Goal: Transaction & Acquisition: Obtain resource

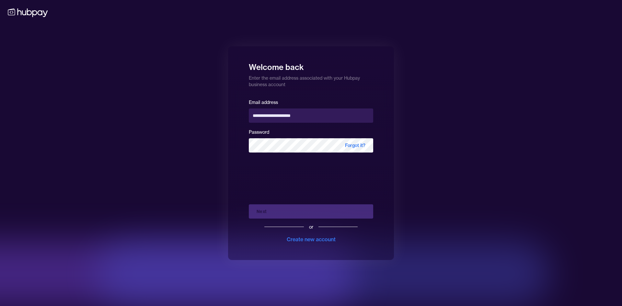
click at [306, 209] on div "Next or Create new account" at bounding box center [311, 221] width 124 height 44
click at [267, 219] on div "or Create new account" at bounding box center [311, 231] width 124 height 25
click at [267, 218] on button "Next" at bounding box center [311, 212] width 124 height 14
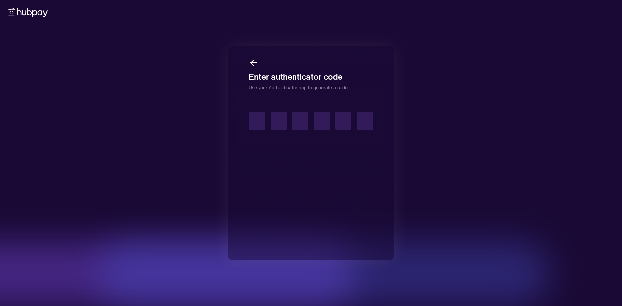
type input "*"
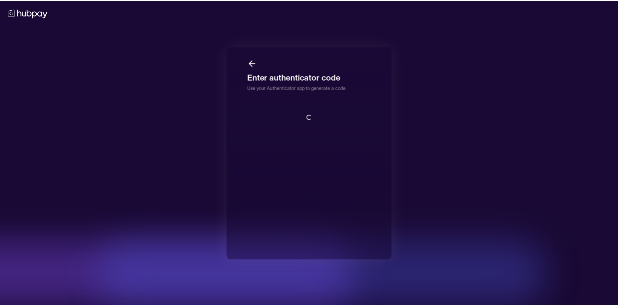
scroll to position [1, 0]
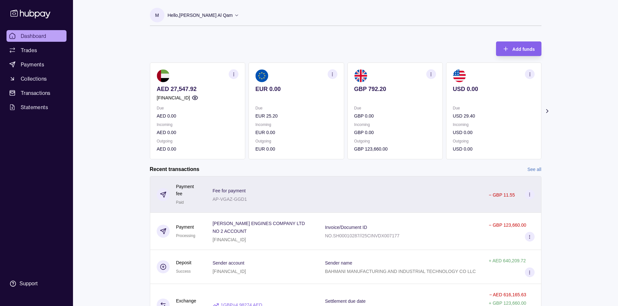
scroll to position [77, 0]
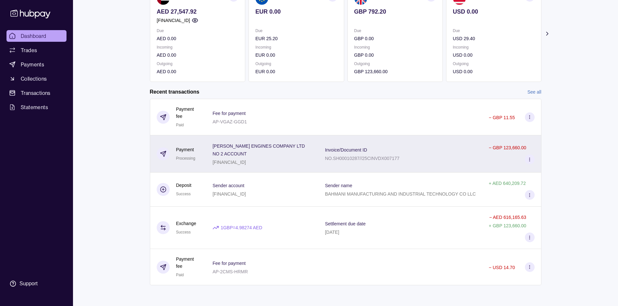
click at [406, 165] on div "Invoice/Document ID NO.SH00010287//25CINVDX007177" at bounding box center [400, 154] width 164 height 37
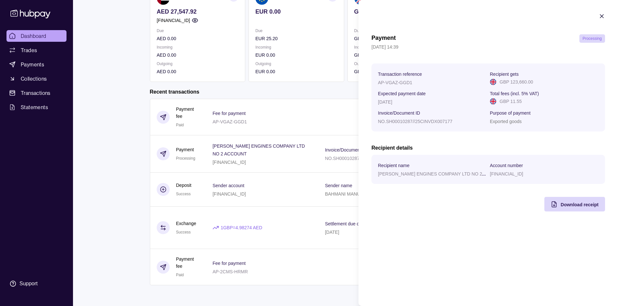
click at [602, 15] on icon "button" at bounding box center [601, 16] width 6 height 6
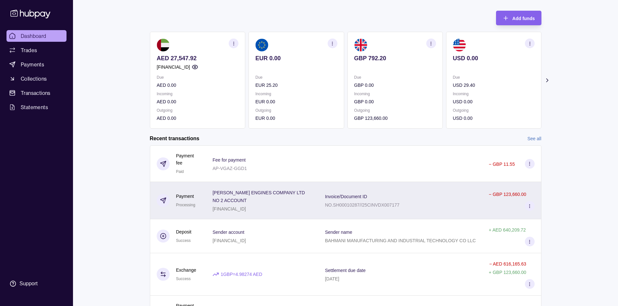
scroll to position [65, 0]
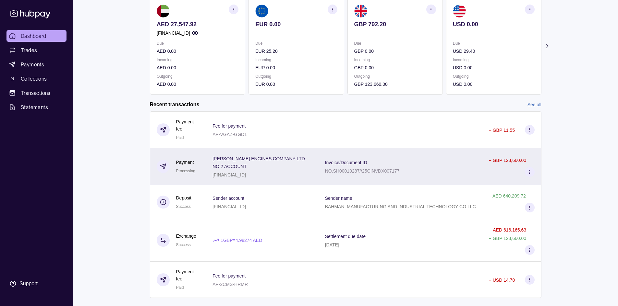
click at [414, 168] on div "Invoice/Document ID NO.SH00010287//25CINVDX007177" at bounding box center [400, 167] width 151 height 16
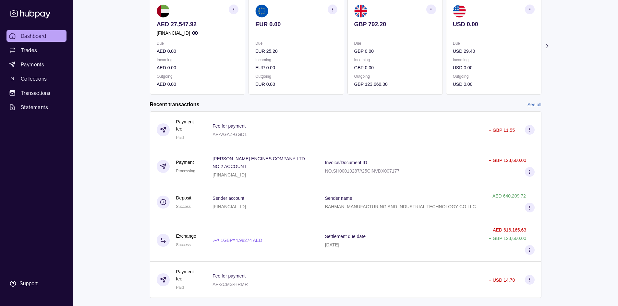
click at [346, 109] on html "Dashboard Trades Payments Collections Transactions Statements Support M Hello, …" at bounding box center [309, 127] width 618 height 384
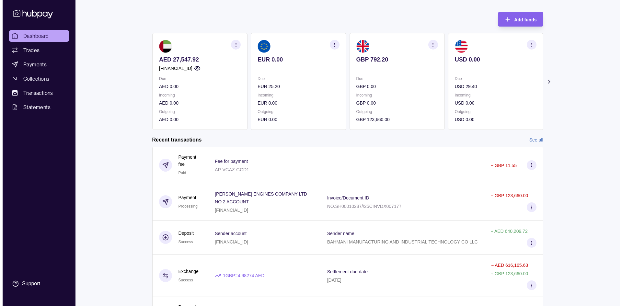
scroll to position [0, 0]
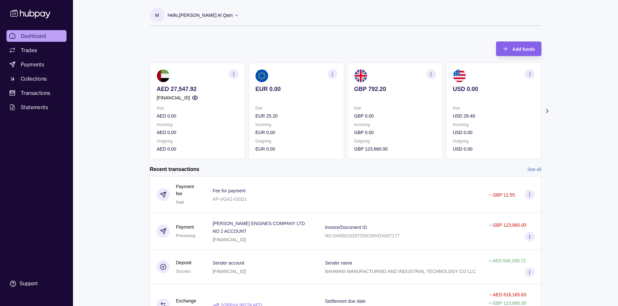
click at [549, 110] on icon at bounding box center [546, 111] width 6 height 6
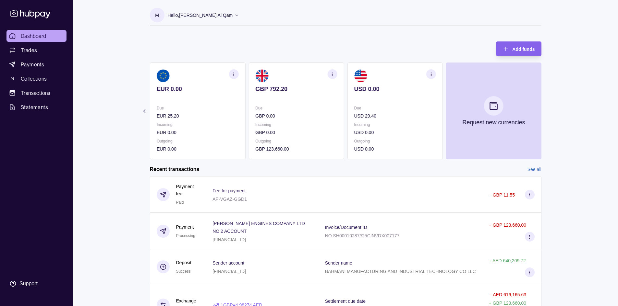
click at [549, 110] on section "Add funds AED 27,547.92 [FINANCIAL_ID] Due AED 0.00 Incoming AED 0.00 Outgoing …" at bounding box center [345, 205] width 417 height 341
click at [148, 110] on section "Add funds AED 27,547.92 [FINANCIAL_ID] Due AED 0.00 Incoming AED 0.00 Outgoing …" at bounding box center [345, 205] width 417 height 341
click at [147, 110] on icon at bounding box center [144, 111] width 6 height 6
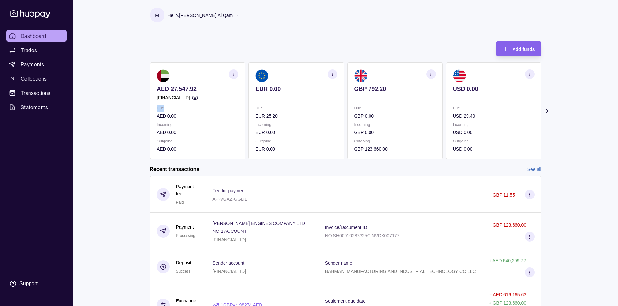
click at [147, 110] on section "Add funds AED 27,547.92 [FINANCIAL_ID] Due AED 0.00 Incoming AED 0.00 Outgoing …" at bounding box center [345, 205] width 417 height 341
click at [137, 104] on section "Add funds AED 27,547.92 [FINANCIAL_ID] Due AED 0.00 Incoming AED 0.00 Outgoing …" at bounding box center [345, 205] width 417 height 341
click at [455, 132] on div "AED 27,547.92 [FINANCIAL_ID] Due AED 0.00 Incoming AED 0.00 Outgoing AED 0.00 E…" at bounding box center [345, 111] width 391 height 97
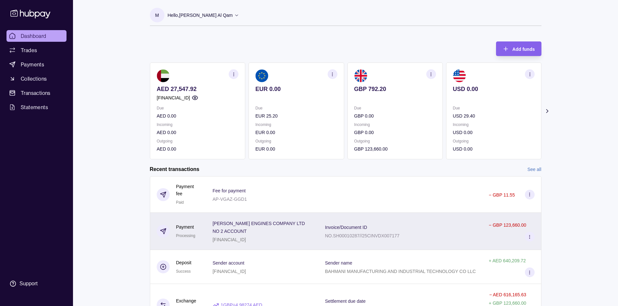
click at [430, 226] on div "Invoice/Document ID NO.SH00010287//25CINVDX007177" at bounding box center [400, 231] width 151 height 16
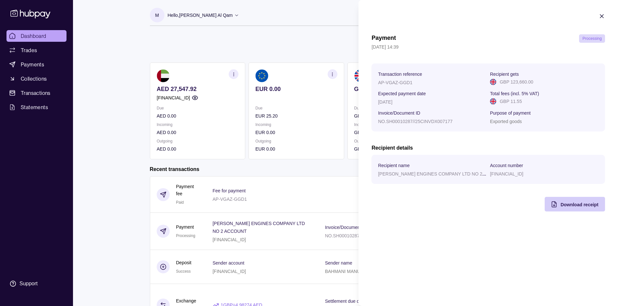
click at [561, 203] on span "Download receipt" at bounding box center [579, 204] width 38 height 5
click at [285, 39] on html "Dashboard Trades Payments Collections Transactions Statements Support M Hello, …" at bounding box center [309, 192] width 618 height 384
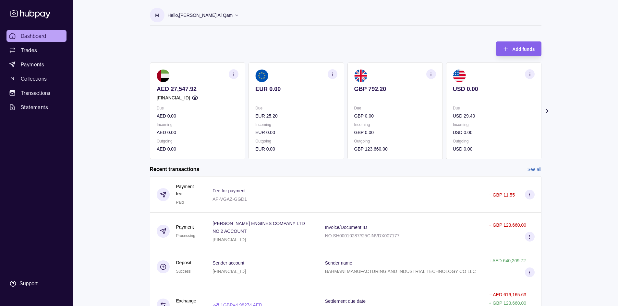
click at [23, 37] on span "Dashboard" at bounding box center [34, 36] width 26 height 8
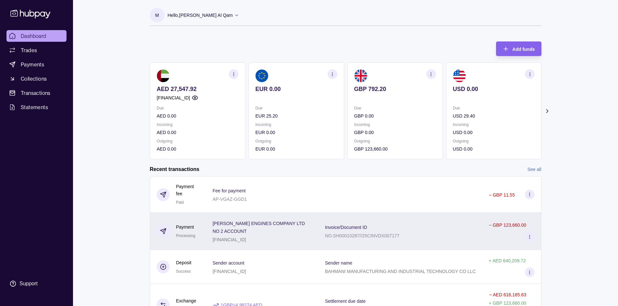
click at [326, 244] on div "Invoice/Document ID NO.SH00010287//25CINVDX007177" at bounding box center [400, 231] width 164 height 37
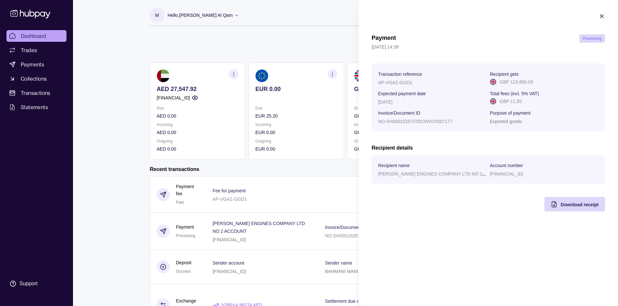
click at [200, 42] on html "Dashboard Trades Payments Collections Transactions Statements Support M Hello, …" at bounding box center [309, 192] width 618 height 384
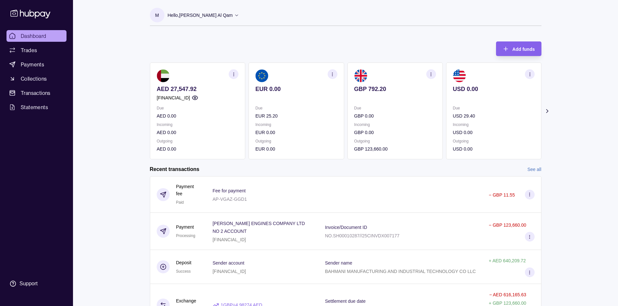
click at [230, 16] on p "Hello, Mosaab [PERSON_NAME] Al Qam" at bounding box center [200, 15] width 65 height 7
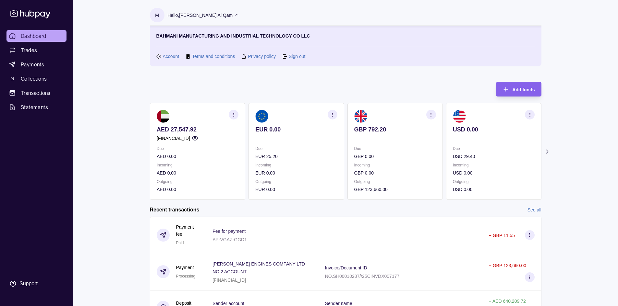
click at [299, 57] on link "Sign out" at bounding box center [297, 56] width 17 height 7
